Goal: Use online tool/utility: Utilize a website feature to perform a specific function

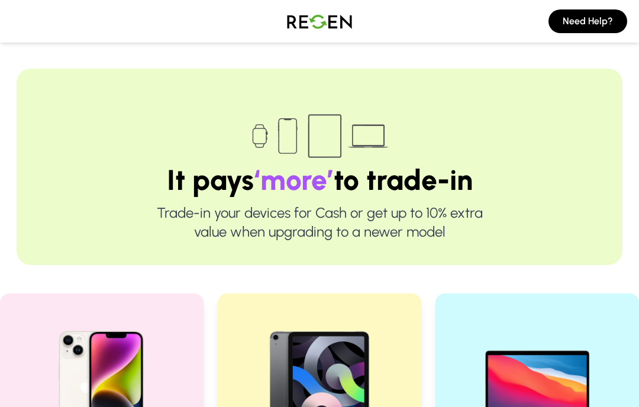
scroll to position [296, 0]
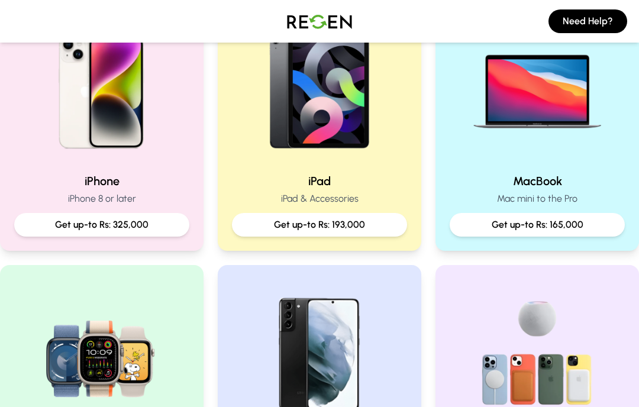
click at [164, 229] on p "Get up-to Rs: 325,000" at bounding box center [102, 225] width 156 height 14
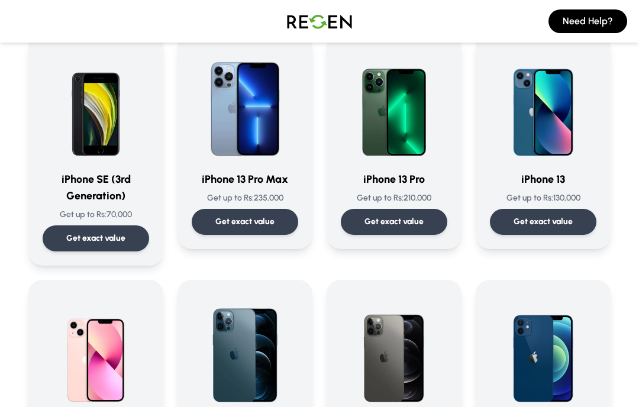
scroll to position [559, 0]
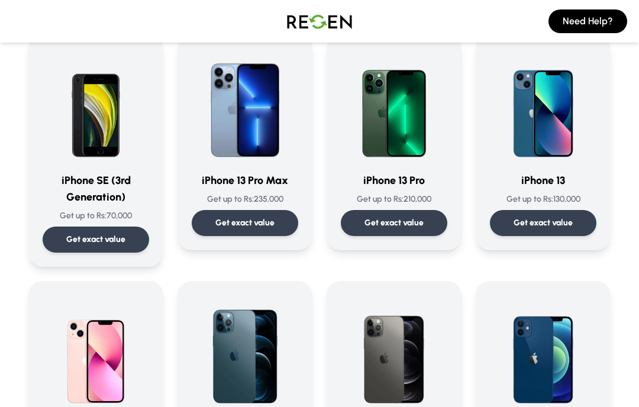
click at [563, 227] on p "Get exact value" at bounding box center [542, 223] width 59 height 12
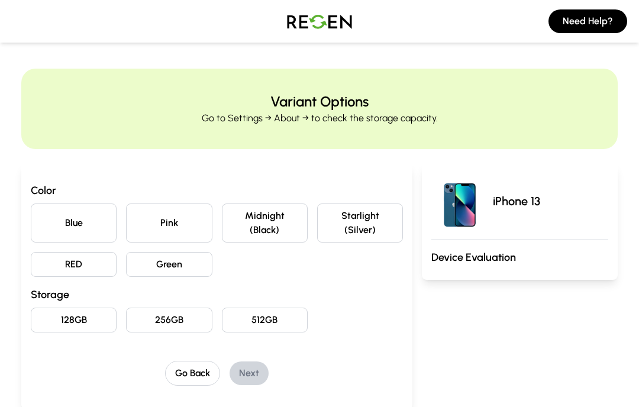
click at [167, 226] on button "Pink" at bounding box center [169, 222] width 86 height 39
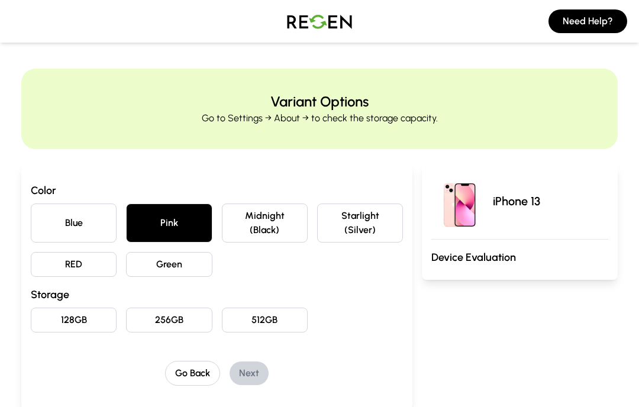
click at [88, 322] on button "128GB" at bounding box center [74, 319] width 86 height 25
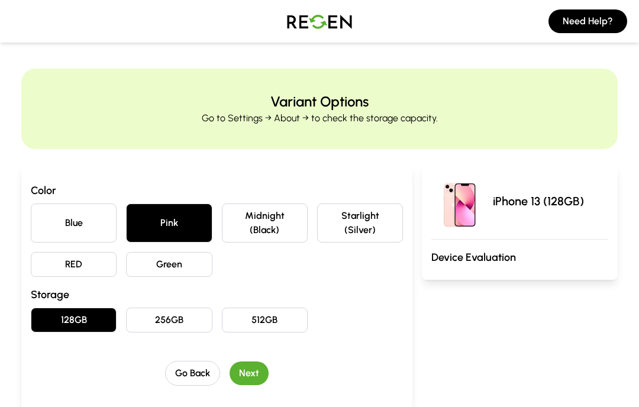
click at [250, 378] on button "Next" at bounding box center [248, 373] width 39 height 24
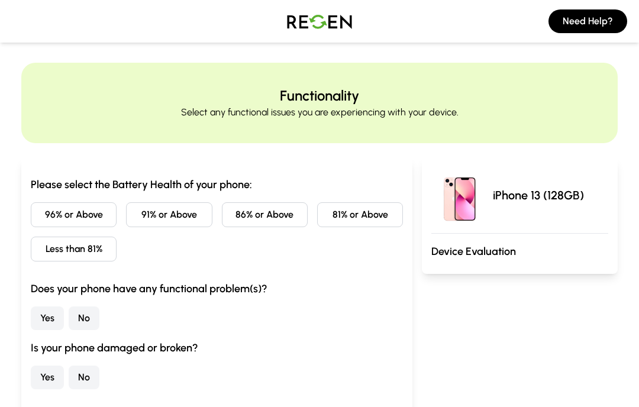
scroll to position [50, 0]
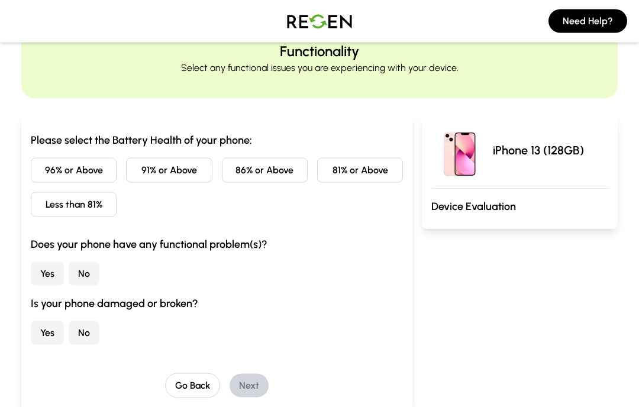
click at [90, 209] on button "Less than 81%" at bounding box center [74, 204] width 86 height 25
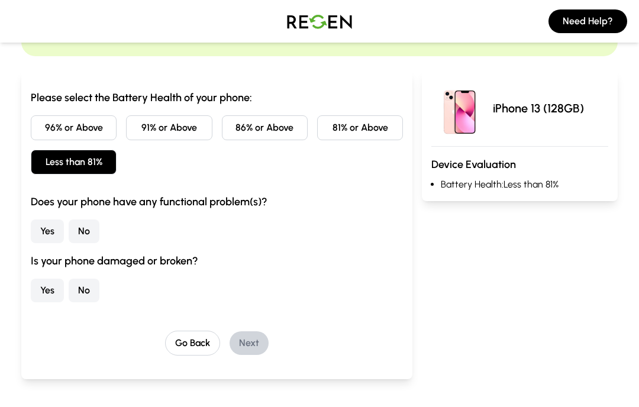
scroll to position [93, 0]
click at [79, 235] on button "No" at bounding box center [84, 231] width 31 height 24
click at [96, 287] on button "No" at bounding box center [84, 290] width 31 height 24
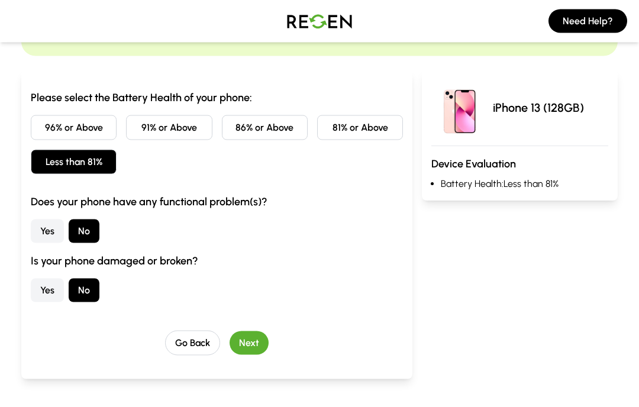
click at [252, 351] on button "Next" at bounding box center [248, 343] width 39 height 24
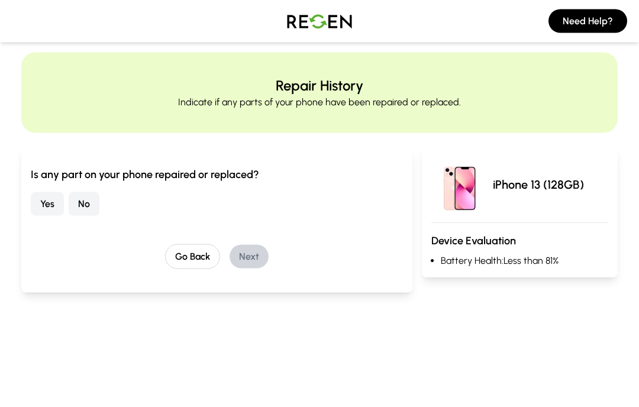
scroll to position [20, 0]
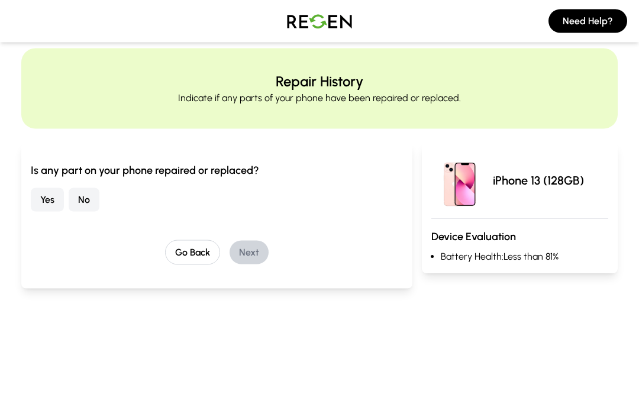
click at [80, 202] on button "No" at bounding box center [84, 200] width 31 height 24
click at [254, 255] on button "Next" at bounding box center [248, 253] width 39 height 24
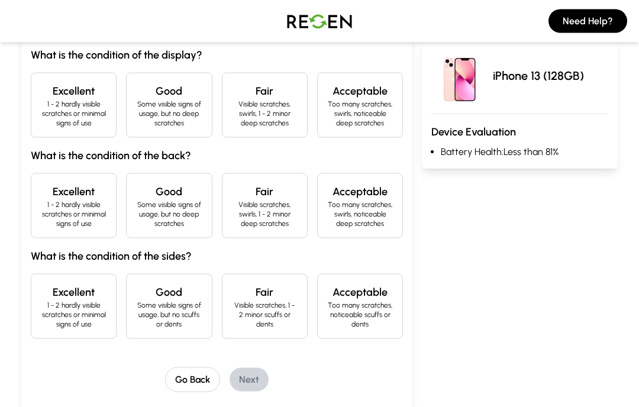
scroll to position [136, 0]
click at [92, 105] on p "1 - 2 hardly visible scratches or minimal signs of use" at bounding box center [74, 113] width 66 height 28
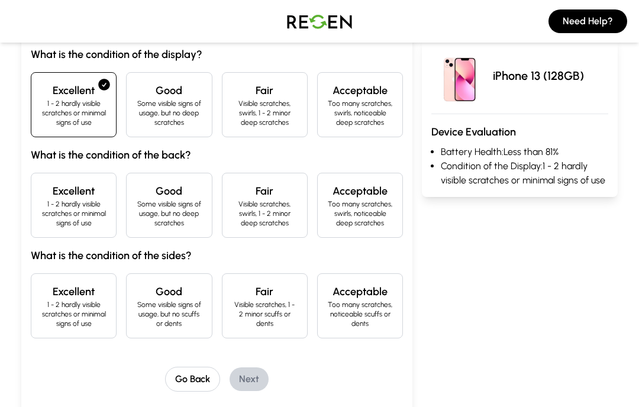
click at [92, 206] on p "1 - 2 hardly visible scratches or minimal signs of use" at bounding box center [74, 213] width 66 height 28
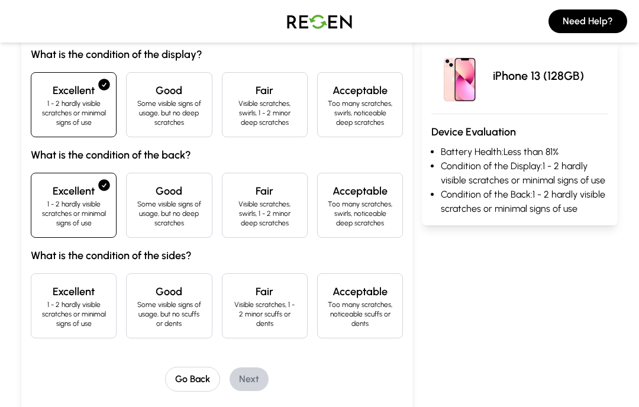
click at [93, 308] on p "1 - 2 hardly visible scratches or minimal signs of use" at bounding box center [74, 314] width 66 height 28
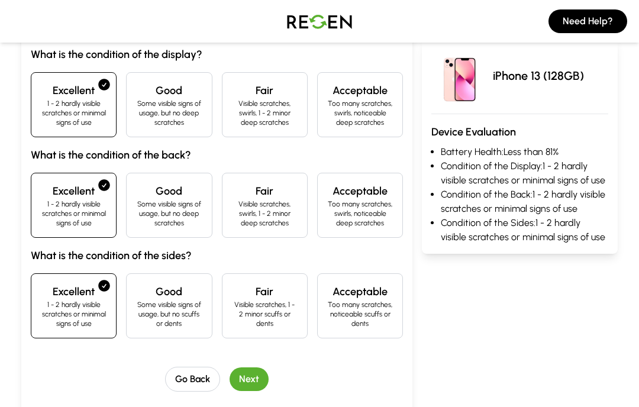
click at [251, 381] on button "Next" at bounding box center [248, 379] width 39 height 24
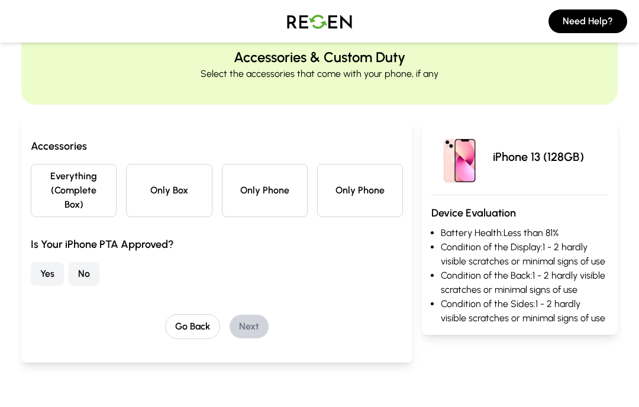
scroll to position [46, 0]
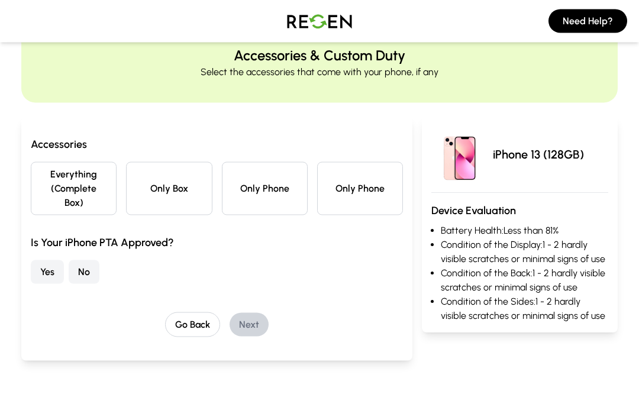
click at [177, 189] on button "Only Box" at bounding box center [169, 188] width 86 height 53
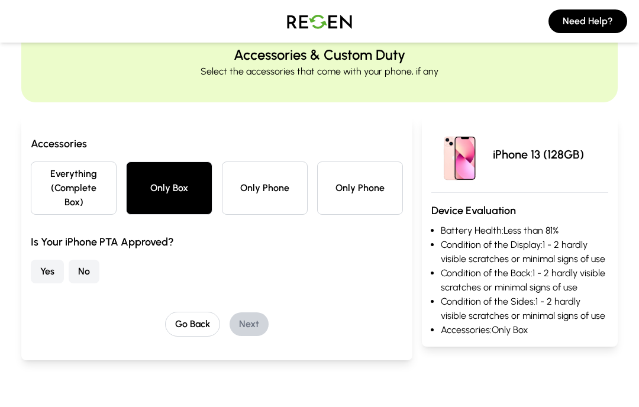
click at [44, 273] on button "Yes" at bounding box center [47, 272] width 33 height 24
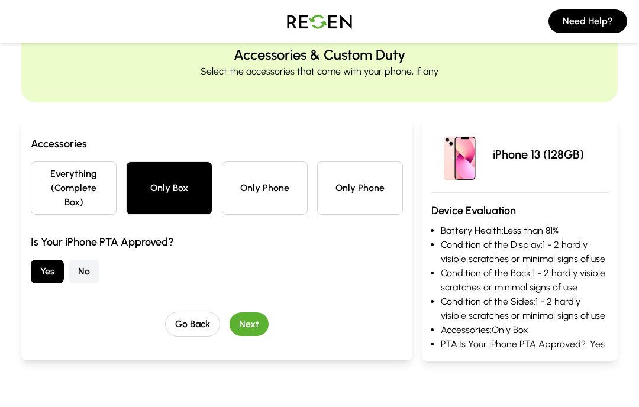
click at [89, 193] on button "Everything (Complete Box)" at bounding box center [74, 187] width 86 height 53
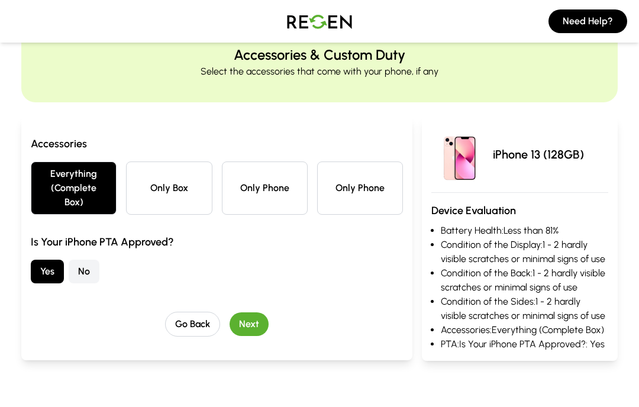
click at [254, 317] on button "Next" at bounding box center [248, 324] width 39 height 24
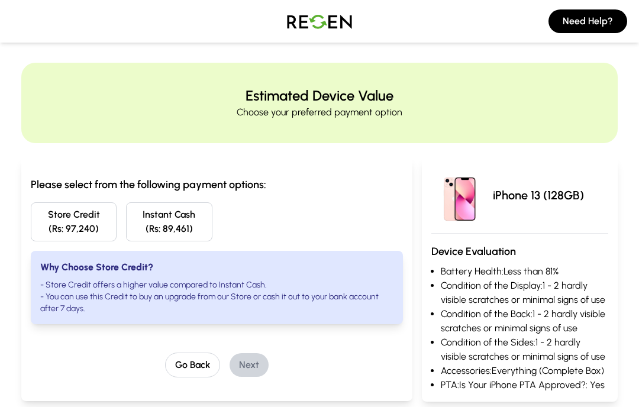
scroll to position [0, 0]
